Goal: Check status: Check status

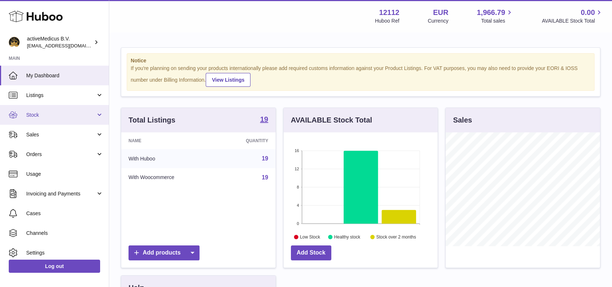
scroll to position [114, 154]
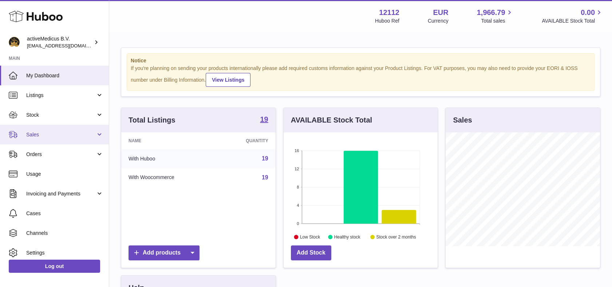
click at [56, 137] on span "Sales" at bounding box center [61, 134] width 70 height 7
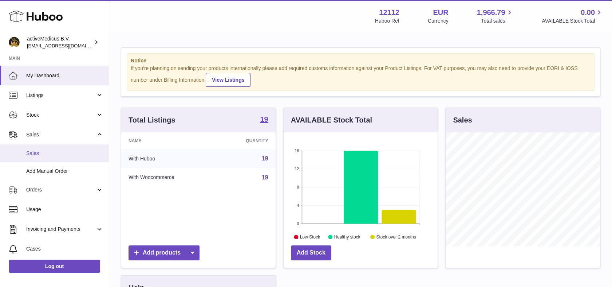
click at [54, 154] on span "Sales" at bounding box center [64, 153] width 77 height 7
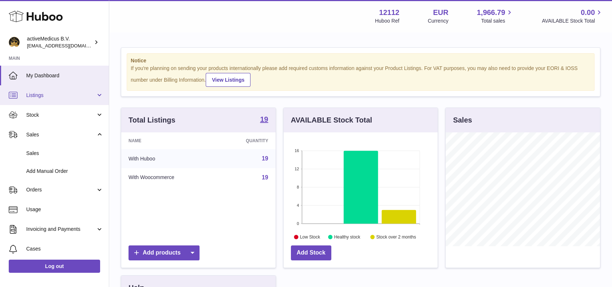
click at [47, 103] on link "Listings" at bounding box center [54, 95] width 109 height 20
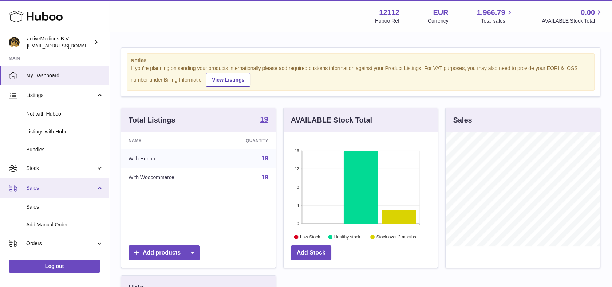
click at [47, 187] on span "Sales" at bounding box center [61, 187] width 70 height 7
click at [44, 185] on span "Sales" at bounding box center [61, 187] width 70 height 7
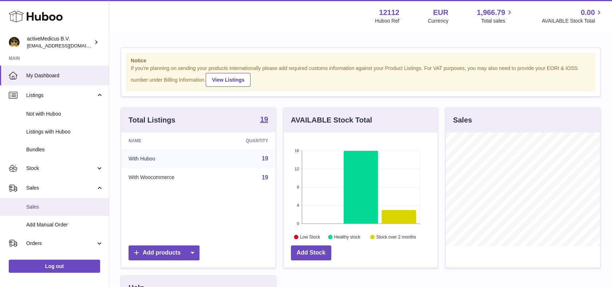
click at [44, 201] on link "Sales" at bounding box center [54, 207] width 109 height 18
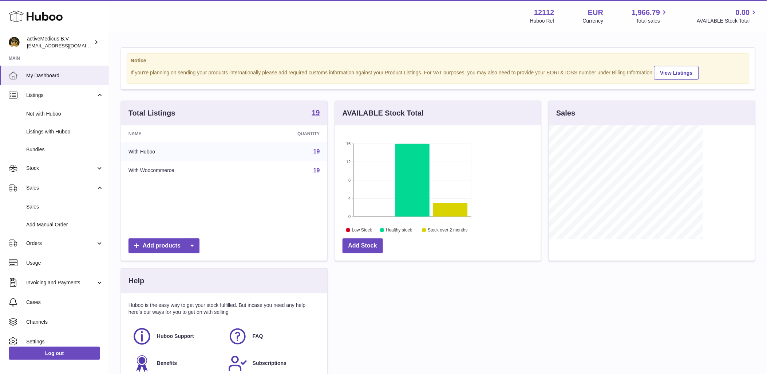
scroll to position [114, 206]
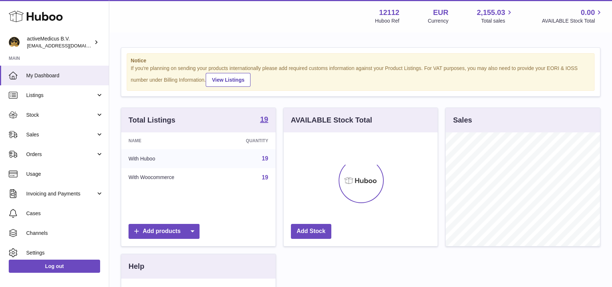
scroll to position [114, 154]
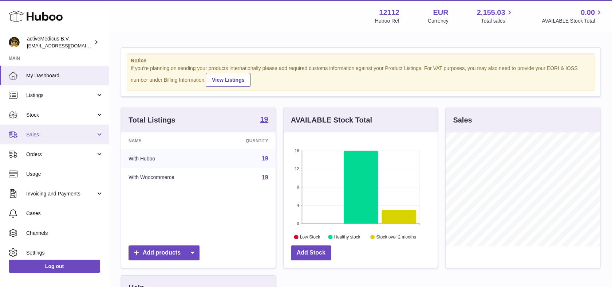
click at [52, 134] on span "Sales" at bounding box center [61, 134] width 70 height 7
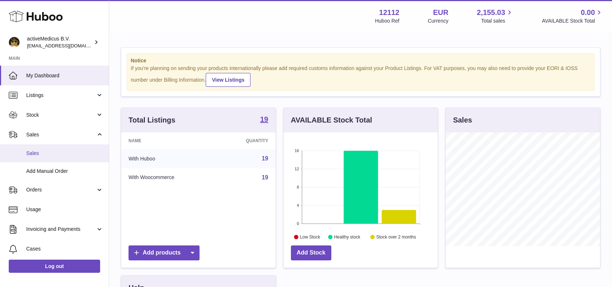
click at [54, 157] on link "Sales" at bounding box center [54, 153] width 109 height 18
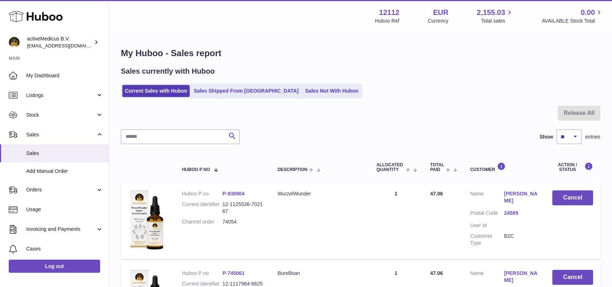
click at [227, 82] on div "Sales currently with Huboo Current Sales with Huboo Sales Shipped From Huboo Sa…" at bounding box center [361, 82] width 480 height 32
click at [223, 88] on link "Sales Shipped From Huboo" at bounding box center [246, 91] width 110 height 12
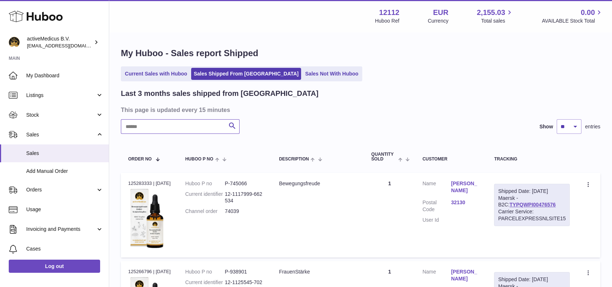
click at [176, 131] on input "text" at bounding box center [180, 126] width 119 height 15
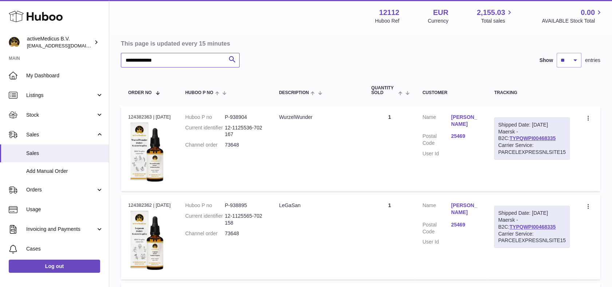
scroll to position [52, 0]
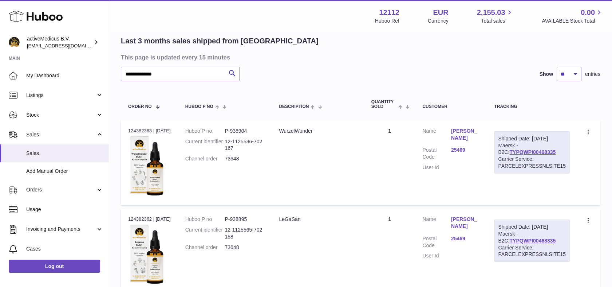
click at [238, 156] on dd "73648" at bounding box center [245, 158] width 40 height 7
copy dd "73648"
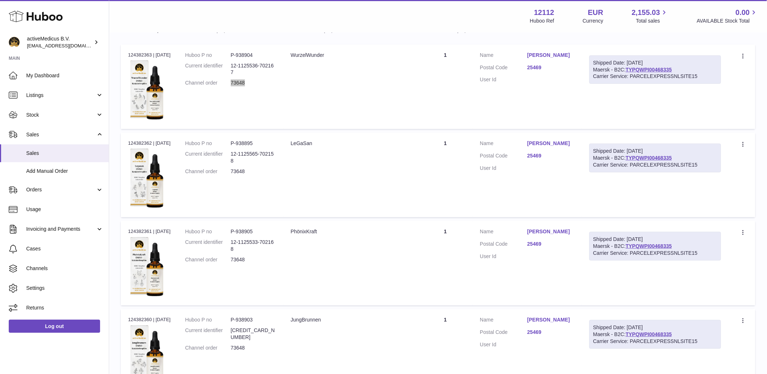
scroll to position [208, 0]
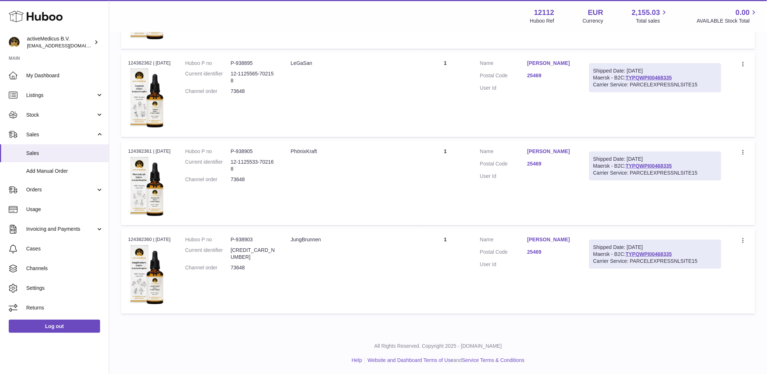
click at [245, 239] on dd "P-938903" at bounding box center [254, 239] width 46 height 7
copy dl "P-938903"
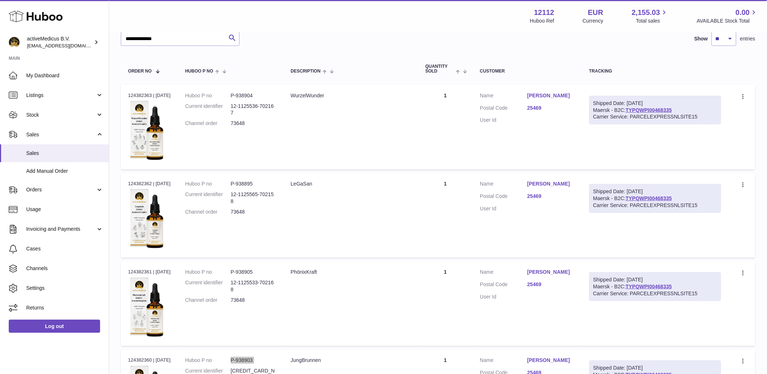
scroll to position [87, 0]
click at [247, 95] on dd "P-938904" at bounding box center [254, 96] width 46 height 7
copy dl "P-938904"
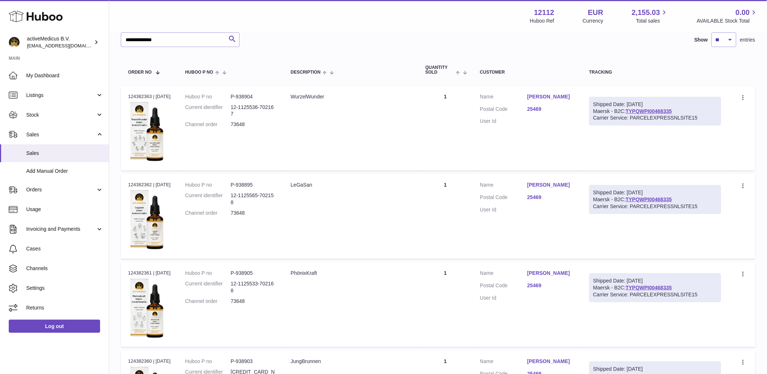
click at [143, 93] on div "Order no 124382363 | 9th Sep" at bounding box center [149, 96] width 43 height 7
copy div "124382363"
click at [172, 44] on input "**********" at bounding box center [180, 39] width 119 height 15
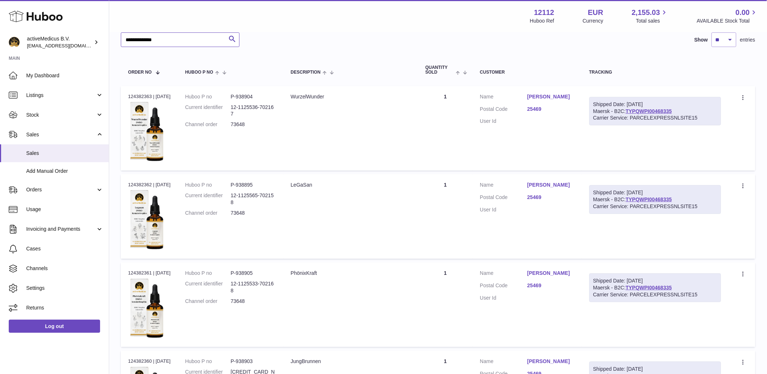
click at [172, 44] on input "**********" at bounding box center [180, 39] width 119 height 15
paste input "text"
type input "*****"
click at [242, 122] on dd "73076" at bounding box center [254, 124] width 46 height 7
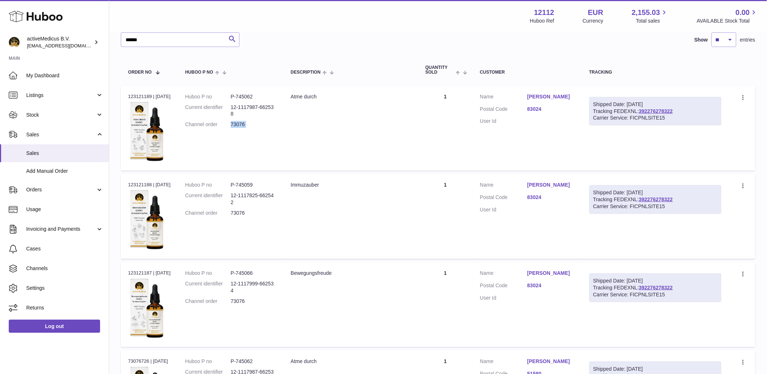
click at [242, 122] on dd "73076" at bounding box center [254, 124] width 46 height 7
copy tr "73076 Description"
